Goal: Find specific page/section: Find specific page/section

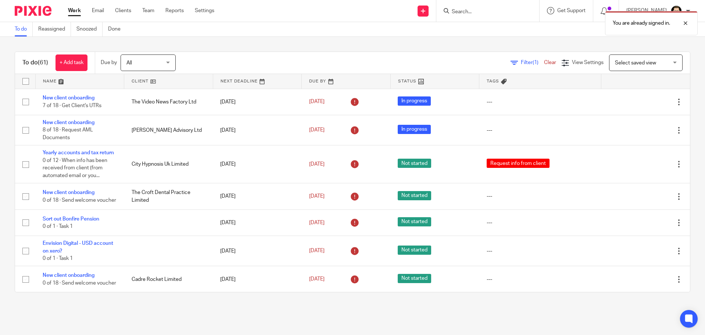
click at [475, 15] on div "You are already signed in." at bounding box center [525, 21] width 345 height 28
click at [469, 12] on div "You are already signed in." at bounding box center [525, 21] width 345 height 28
click at [470, 14] on div "You are already signed in." at bounding box center [525, 21] width 345 height 28
click at [686, 23] on div at bounding box center [680, 23] width 20 height 9
click at [468, 11] on input "Search" at bounding box center [484, 12] width 66 height 7
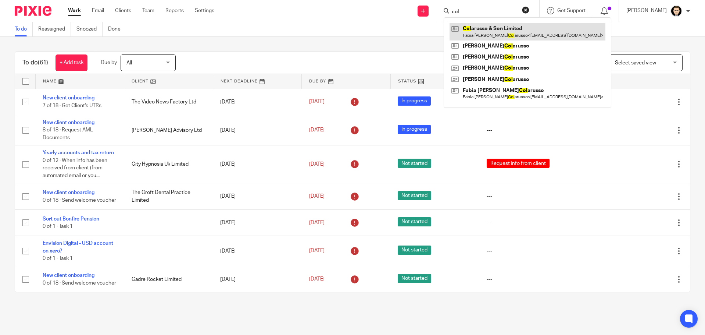
type input "col"
click at [507, 27] on link at bounding box center [528, 31] width 156 height 17
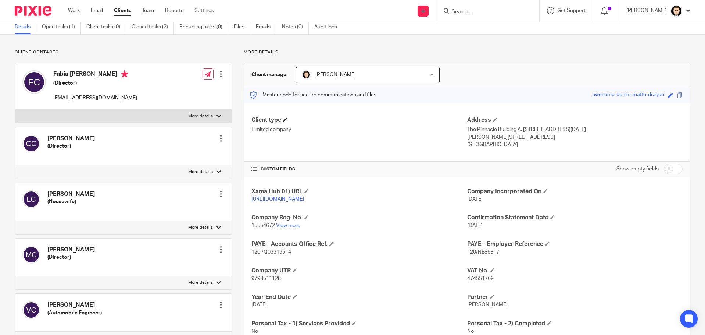
scroll to position [74, 0]
